Goal: Use online tool/utility: Utilize a website feature to perform a specific function

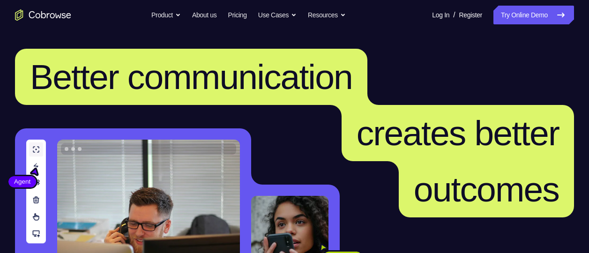
scroll to position [162, 0]
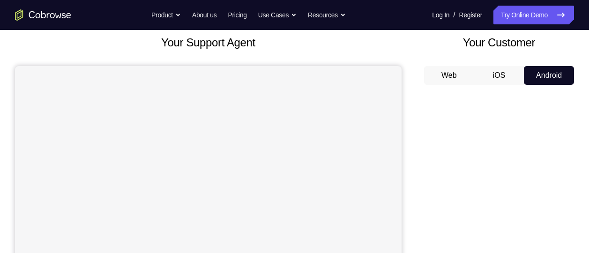
scroll to position [52, 0]
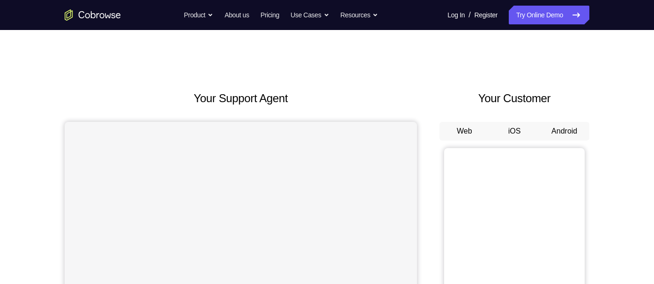
click at [562, 128] on button "Android" at bounding box center [564, 131] width 50 height 19
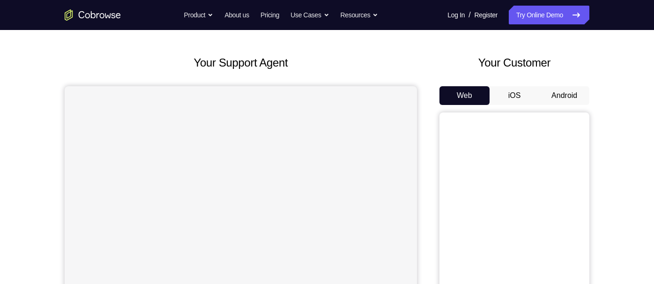
scroll to position [27, 0]
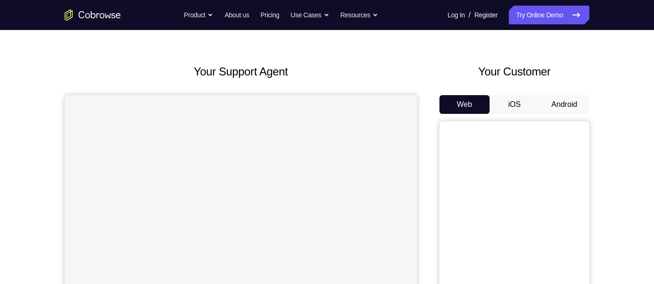
click at [557, 105] on button "Android" at bounding box center [564, 104] width 50 height 19
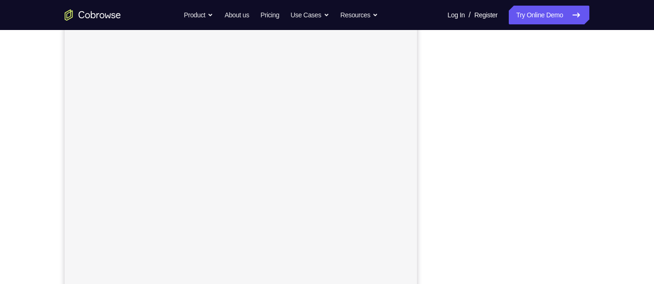
scroll to position [144, 0]
drag, startPoint x: 504, startPoint y: 17, endPoint x: 632, endPoint y: 169, distance: 198.3
click at [632, 169] on div "Your Support Agent Your Customer Web iOS Android Next Steps We’d be happy to gi…" at bounding box center [327, 195] width 654 height 618
